Goal: Task Accomplishment & Management: Manage account settings

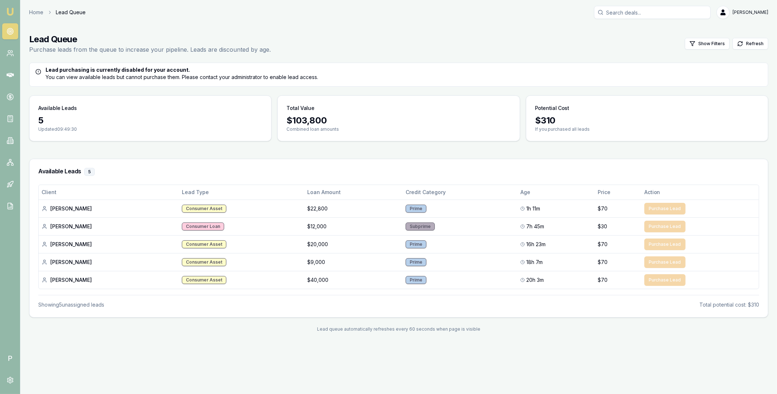
click at [760, 12] on html "Emu Broker P Home Lead Queue [PERSON_NAME] Toggle Menu Lead Queue Purchase lead…" at bounding box center [388, 197] width 777 height 394
click at [736, 57] on div "Logout" at bounding box center [745, 58] width 43 height 12
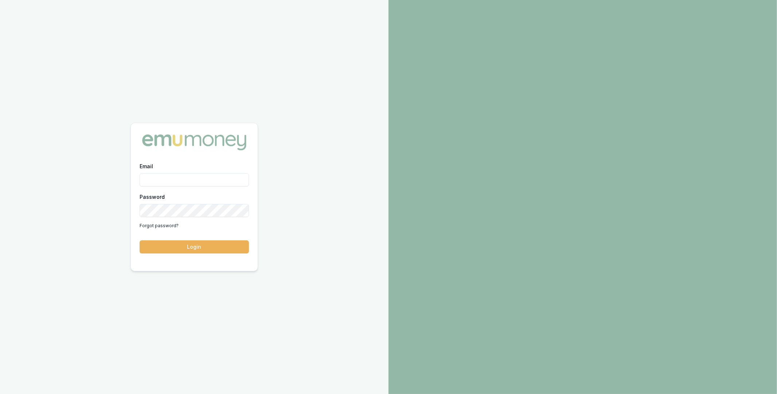
click at [203, 183] on input "Email" at bounding box center [194, 180] width 109 height 13
click at [0, 394] on com-1password-button at bounding box center [0, 394] width 0 height 0
type input "m@emumoney.com.au"
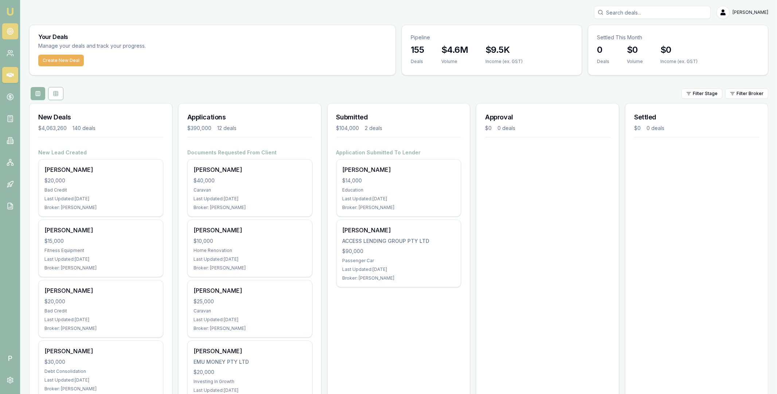
click at [8, 31] on icon at bounding box center [10, 31] width 7 height 7
